Goal: Task Accomplishment & Management: Manage account settings

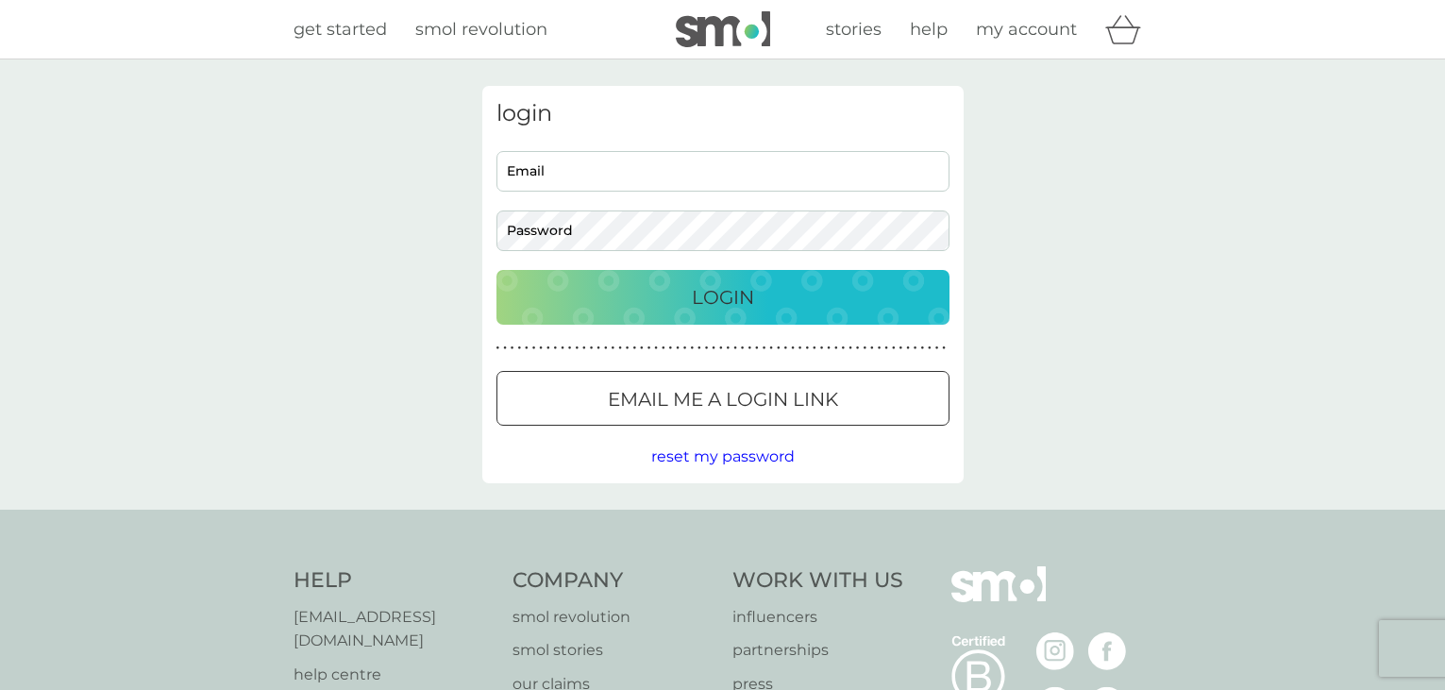
scroll to position [94, 0]
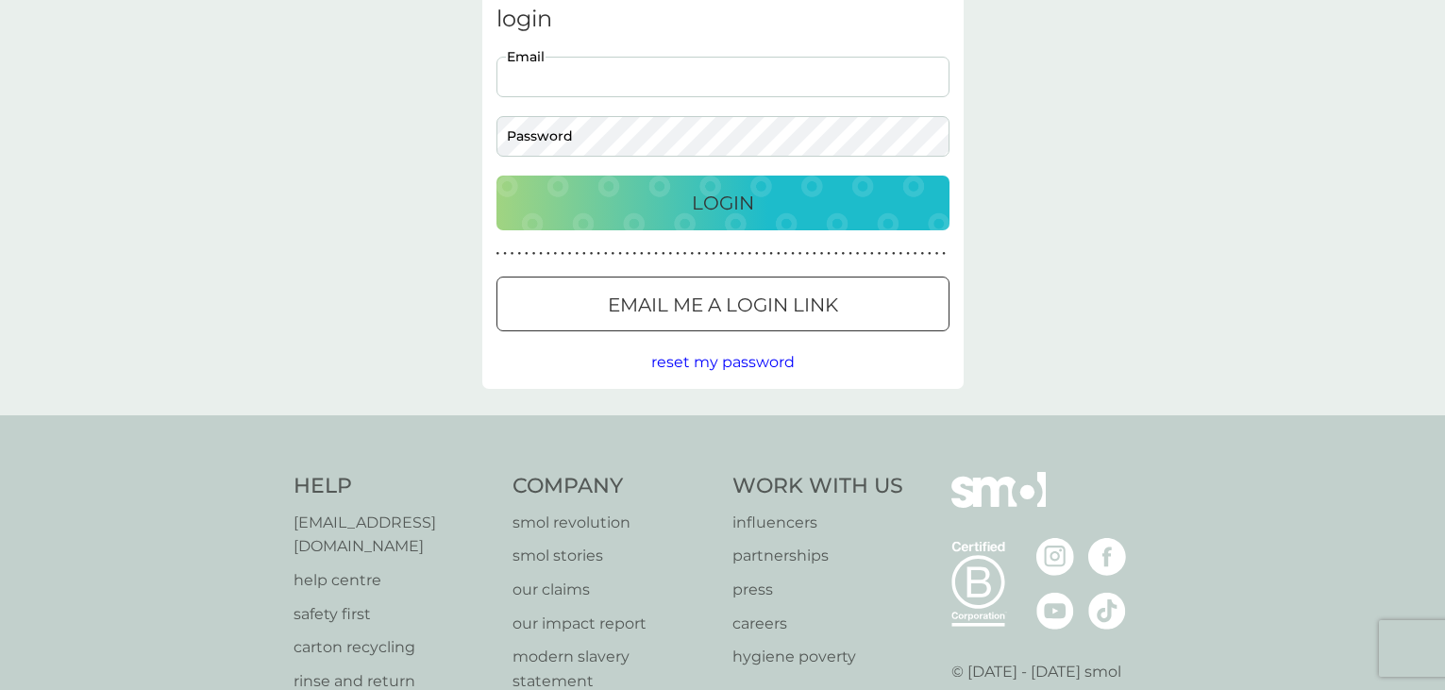
click at [568, 81] on input "Email" at bounding box center [723, 77] width 453 height 41
type input "[EMAIL_ADDRESS][DOMAIN_NAME]"
click at [728, 223] on button "Login" at bounding box center [723, 203] width 453 height 55
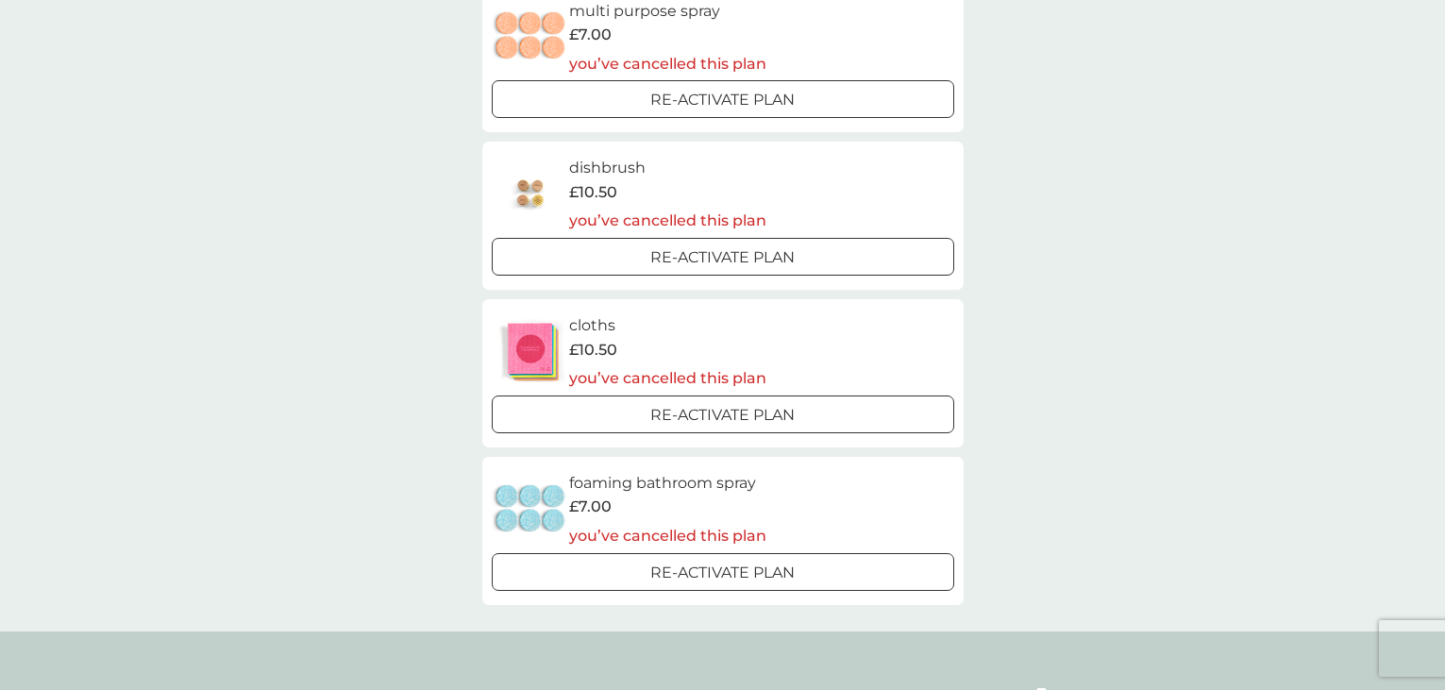
scroll to position [1511, 0]
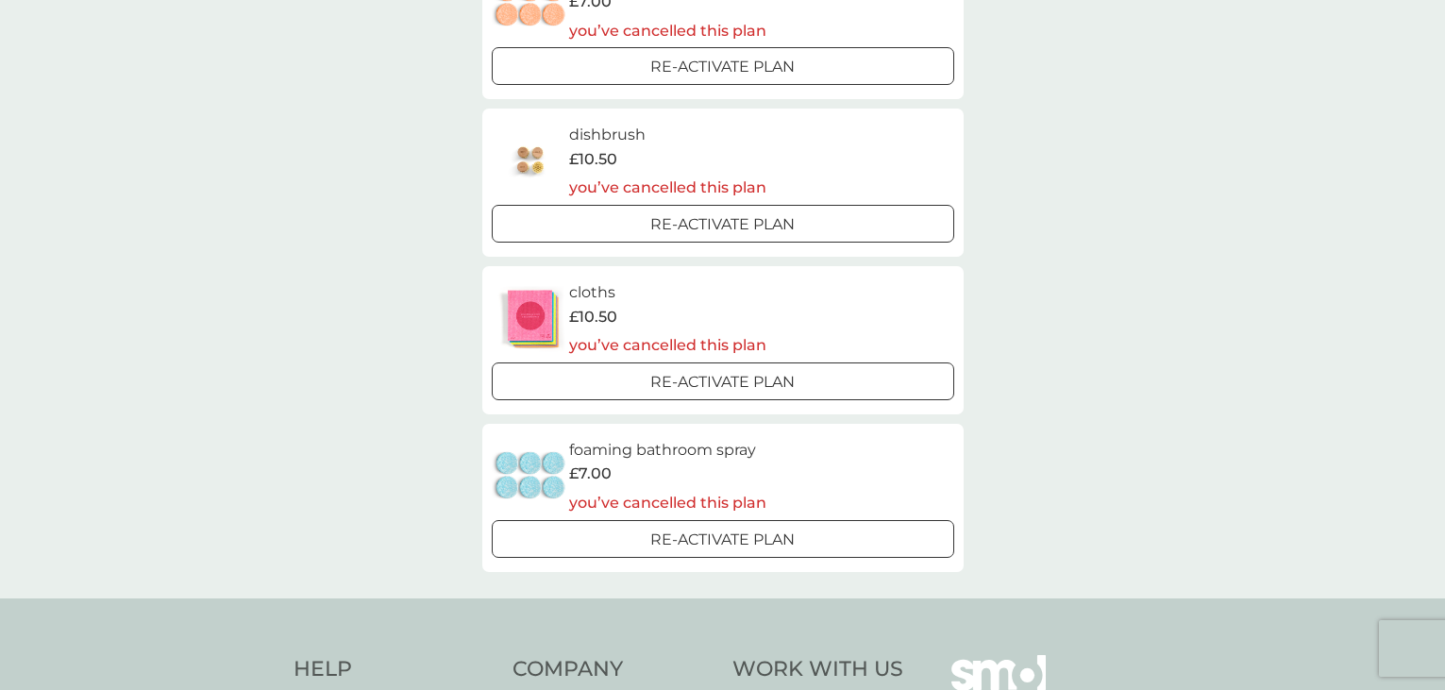
click at [719, 384] on div at bounding box center [722, 381] width 7 height 7
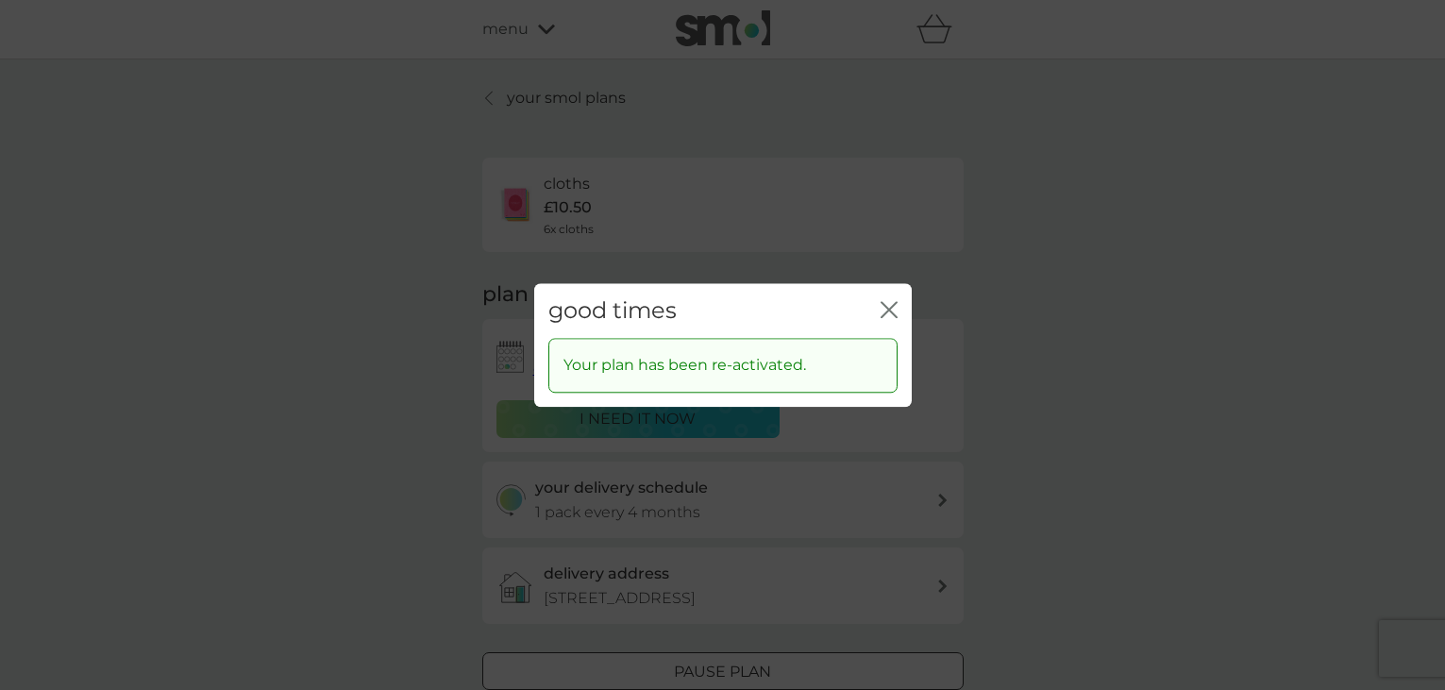
click at [886, 313] on icon "close" at bounding box center [886, 309] width 8 height 15
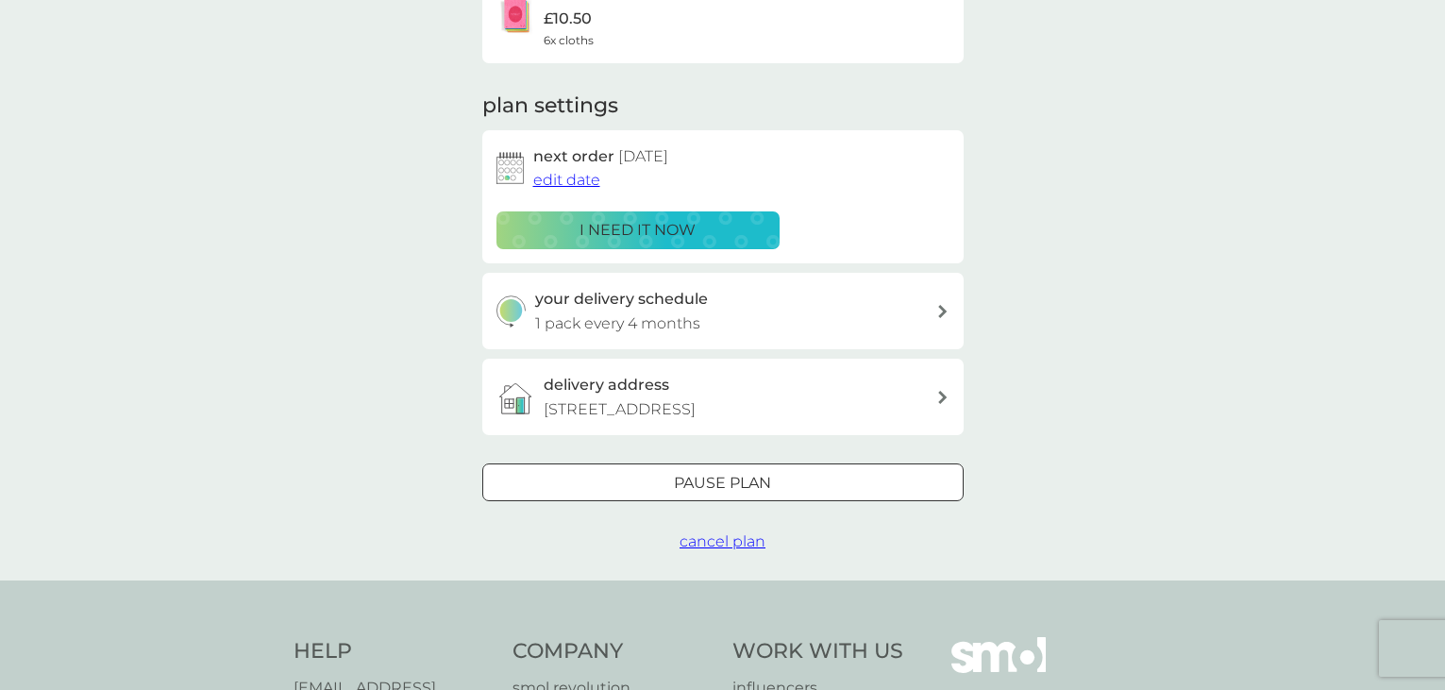
scroll to position [94, 0]
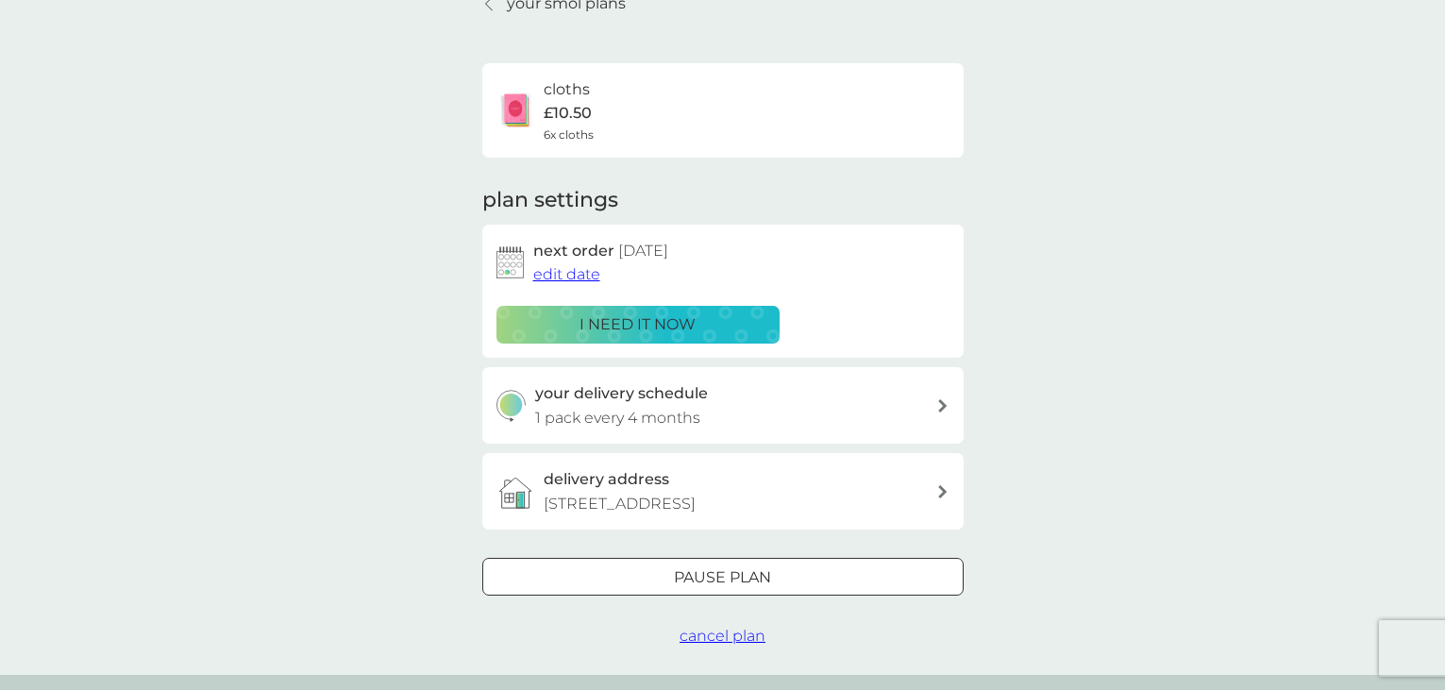
click at [915, 399] on div "your delivery schedule 1 pack every 4 months" at bounding box center [735, 405] width 401 height 48
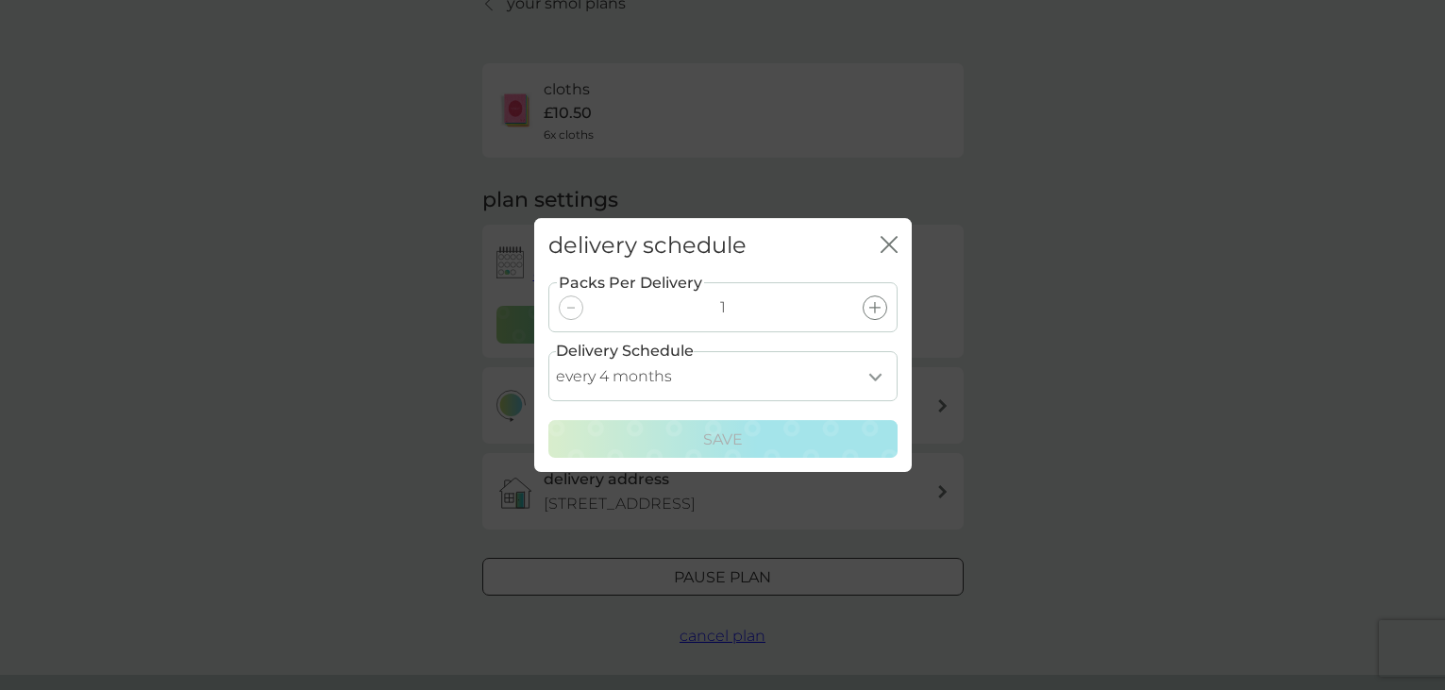
click at [873, 376] on select "every 1 month every 2 months every 3 months every 4 months every 5 months every…" at bounding box center [723, 376] width 349 height 50
select select "6"
click at [549, 351] on select "every 1 month every 2 months every 3 months every 4 months every 5 months every…" at bounding box center [723, 376] width 349 height 50
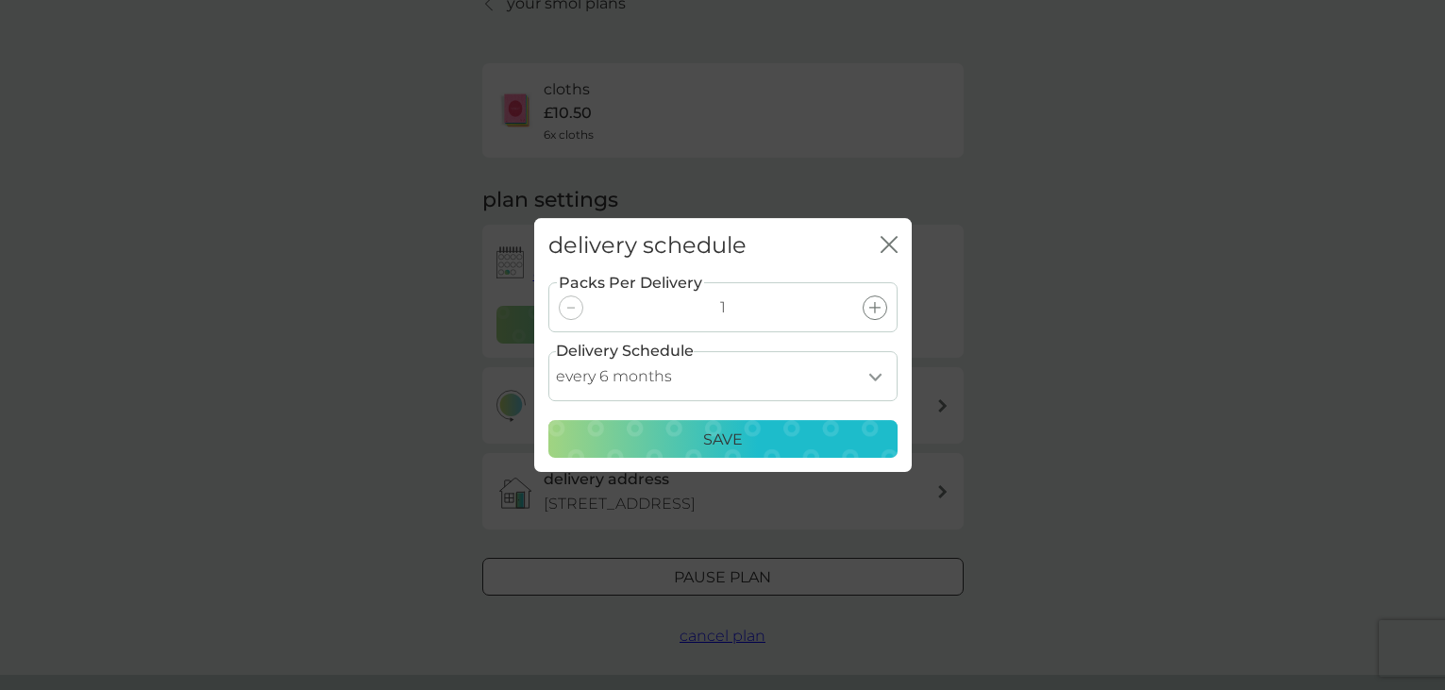
click at [713, 446] on p "Save" at bounding box center [723, 440] width 40 height 25
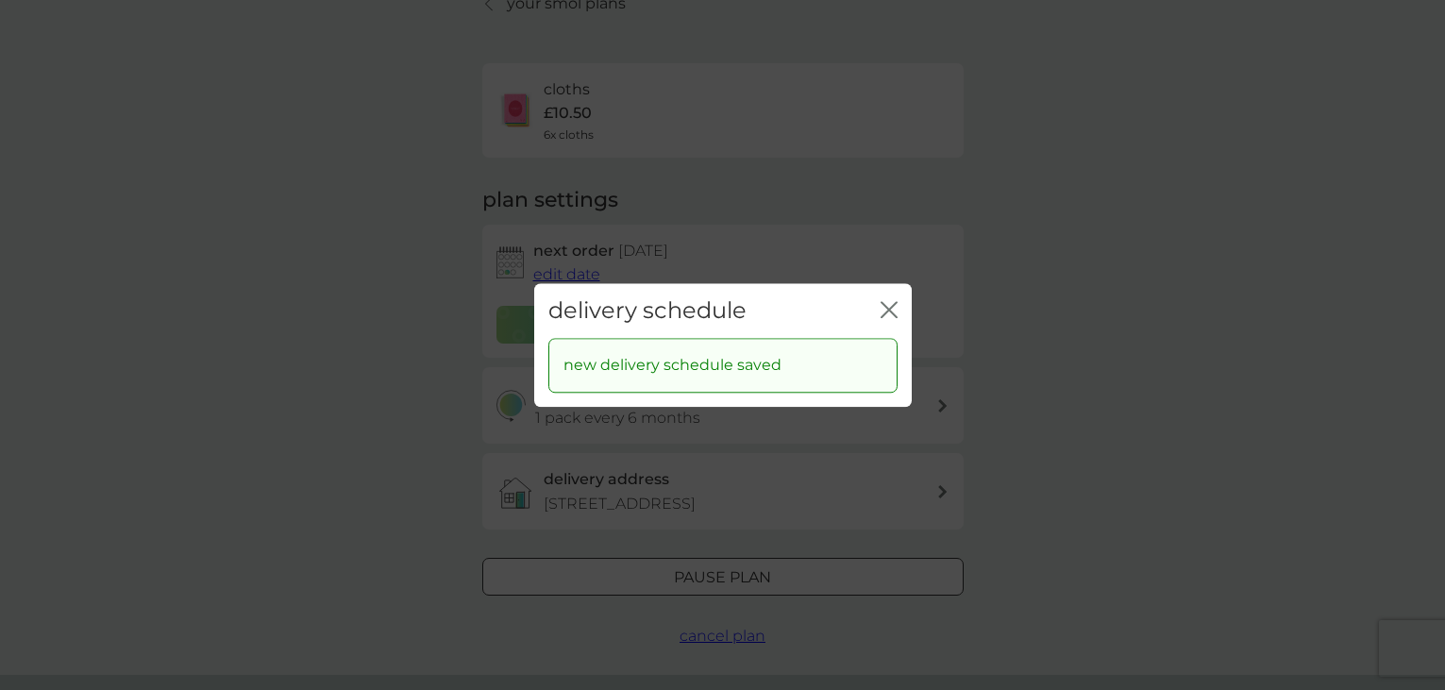
click at [892, 307] on icon "close" at bounding box center [893, 309] width 8 height 15
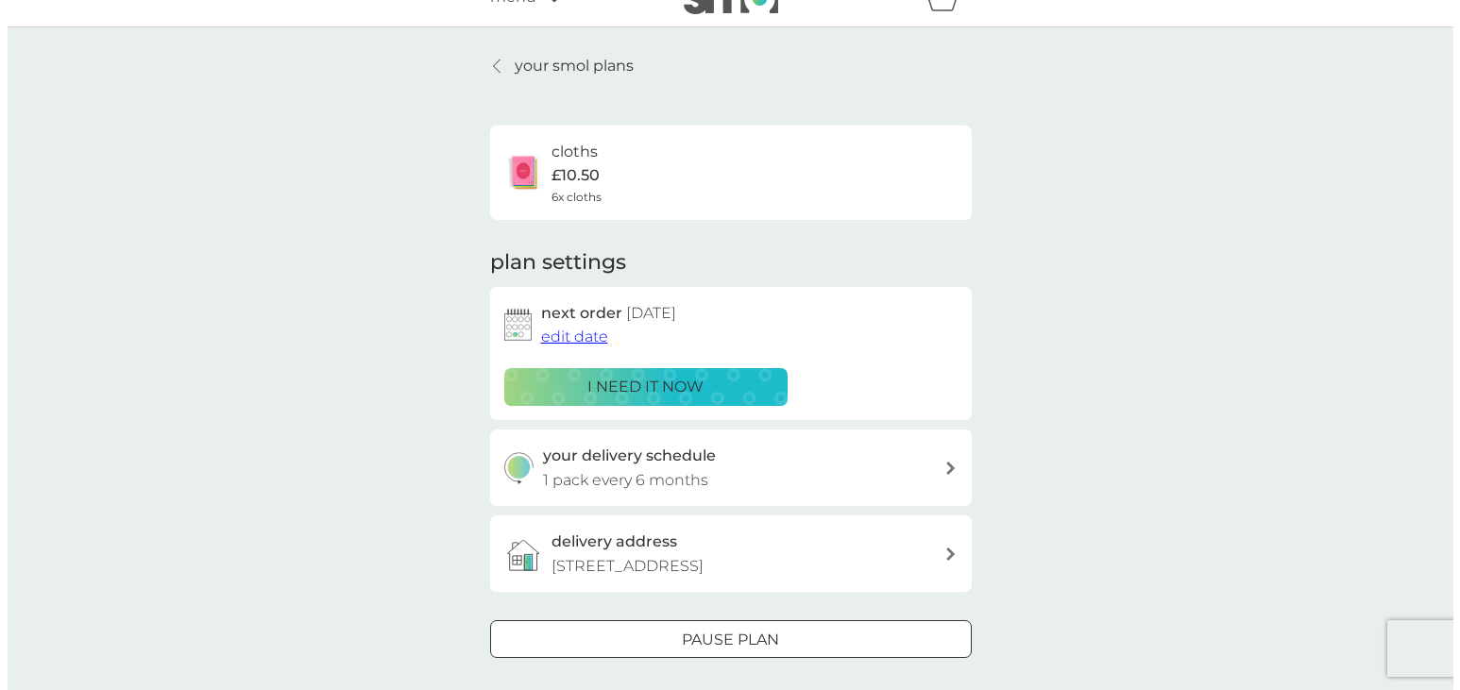
scroll to position [0, 0]
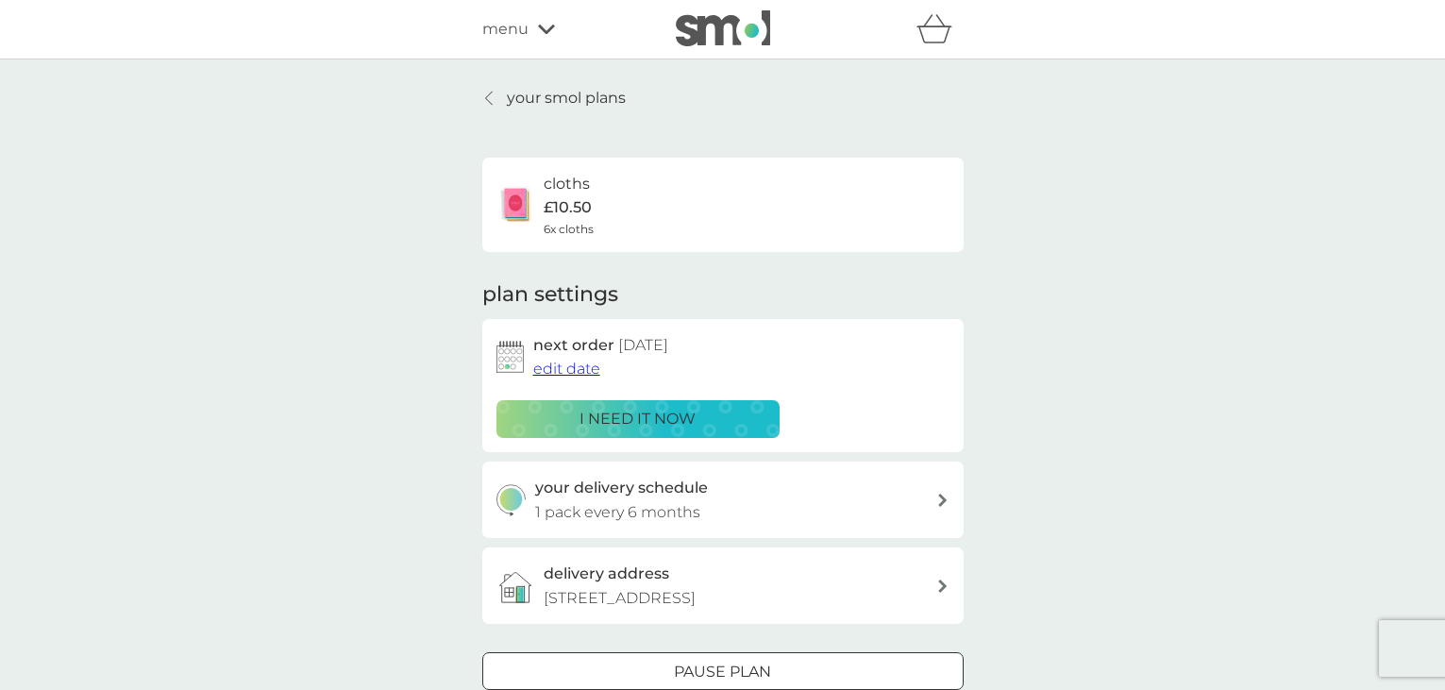
click at [534, 37] on div "menu" at bounding box center [562, 29] width 160 height 25
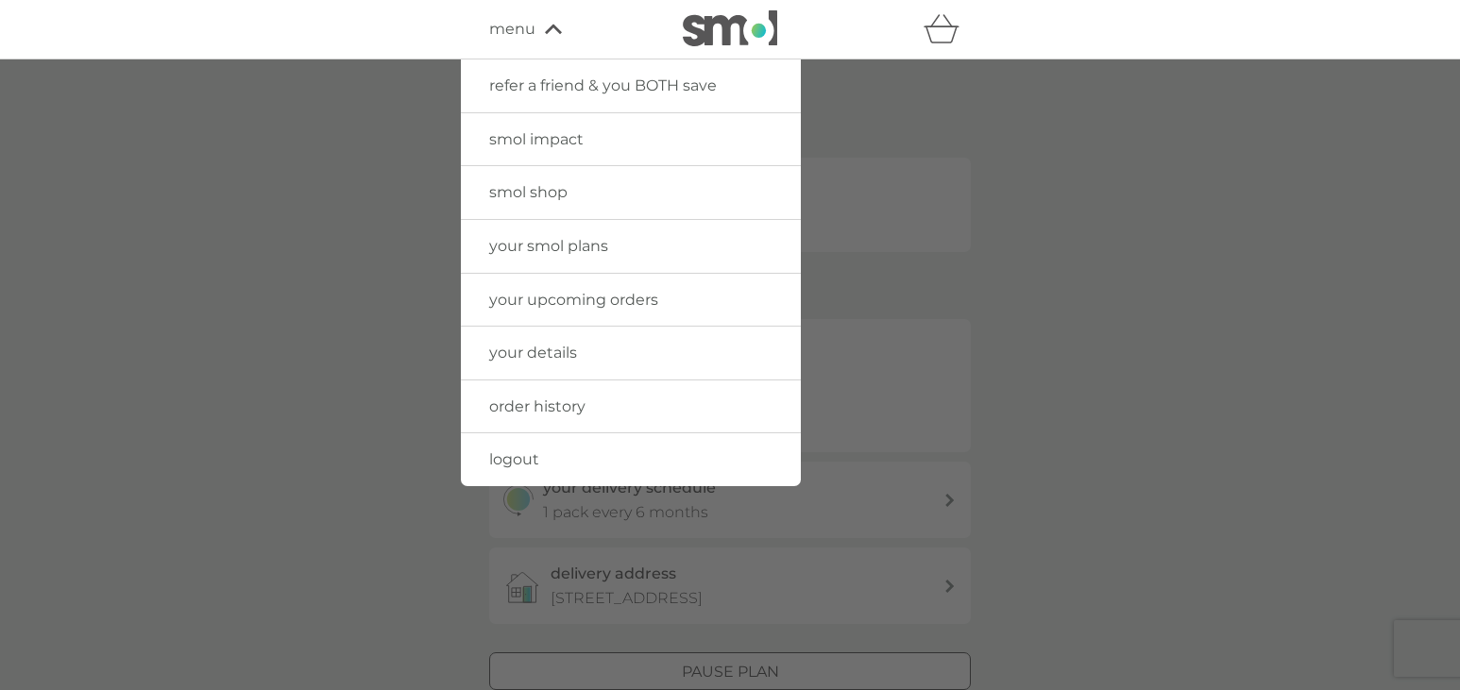
click at [530, 454] on span "logout" at bounding box center [514, 459] width 50 height 18
